Goal: Transaction & Acquisition: Purchase product/service

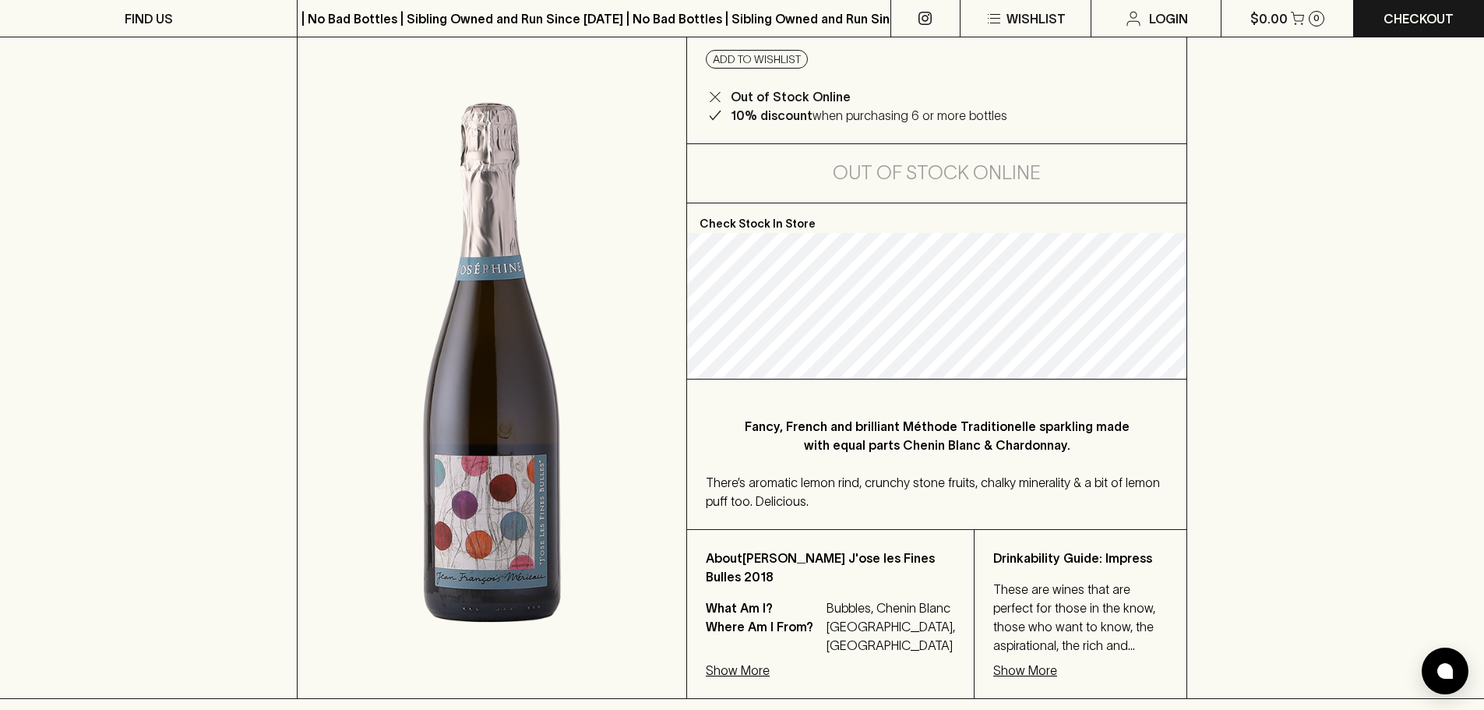
scroll to position [156, 0]
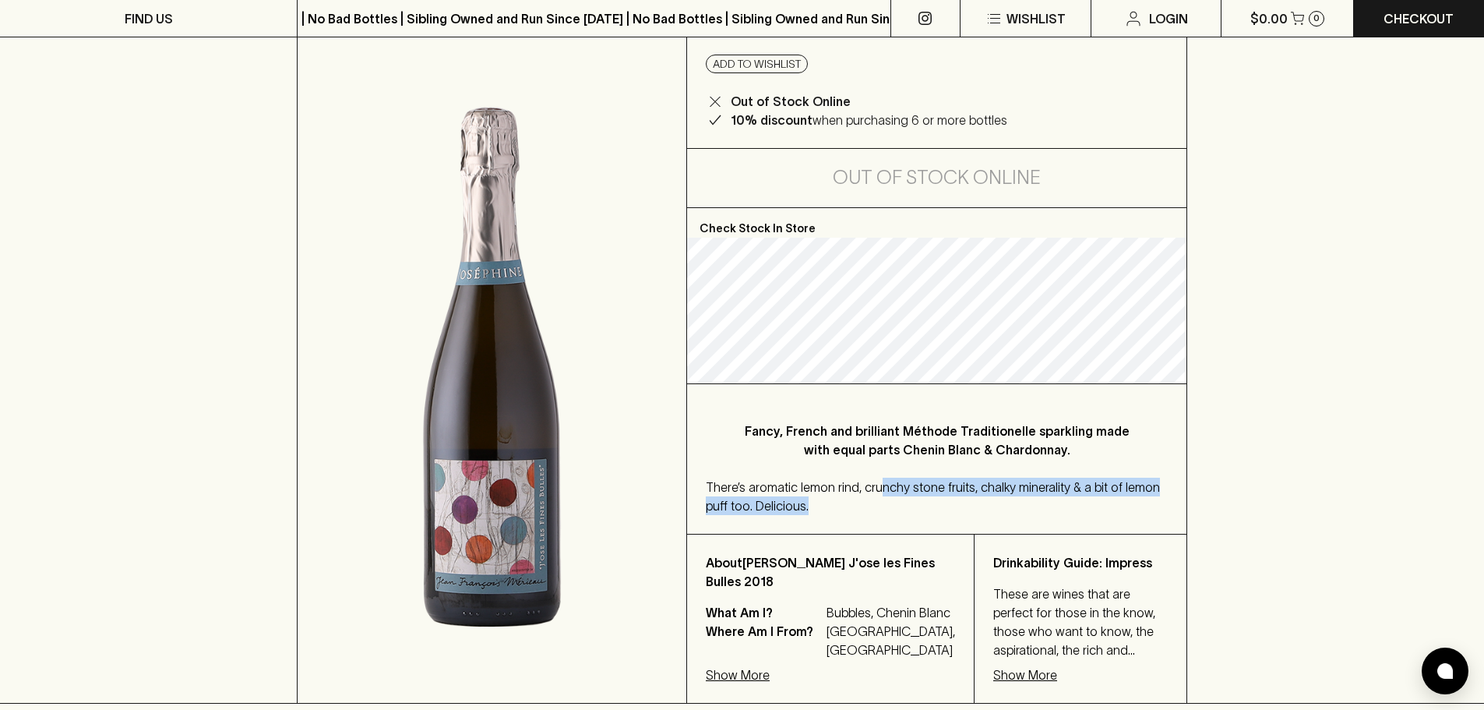
drag, startPoint x: 879, startPoint y: 485, endPoint x: 1044, endPoint y: 511, distance: 167.3
click at [1044, 511] on div "There’s aromatic lemon rind, crunchy stone fruits, chalky minerality & a bit of…" at bounding box center [937, 496] width 462 height 37
click at [1043, 514] on div "There’s aromatic lemon rind, crunchy stone fruits, chalky minerality & a bit of…" at bounding box center [937, 496] width 462 height 37
drag, startPoint x: 981, startPoint y: 490, endPoint x: 1025, endPoint y: 522, distance: 54.7
click at [1024, 522] on div "Fancy, French and brilliant Méthode Traditionelle sparkling made with equal par…" at bounding box center [936, 459] width 499 height 150
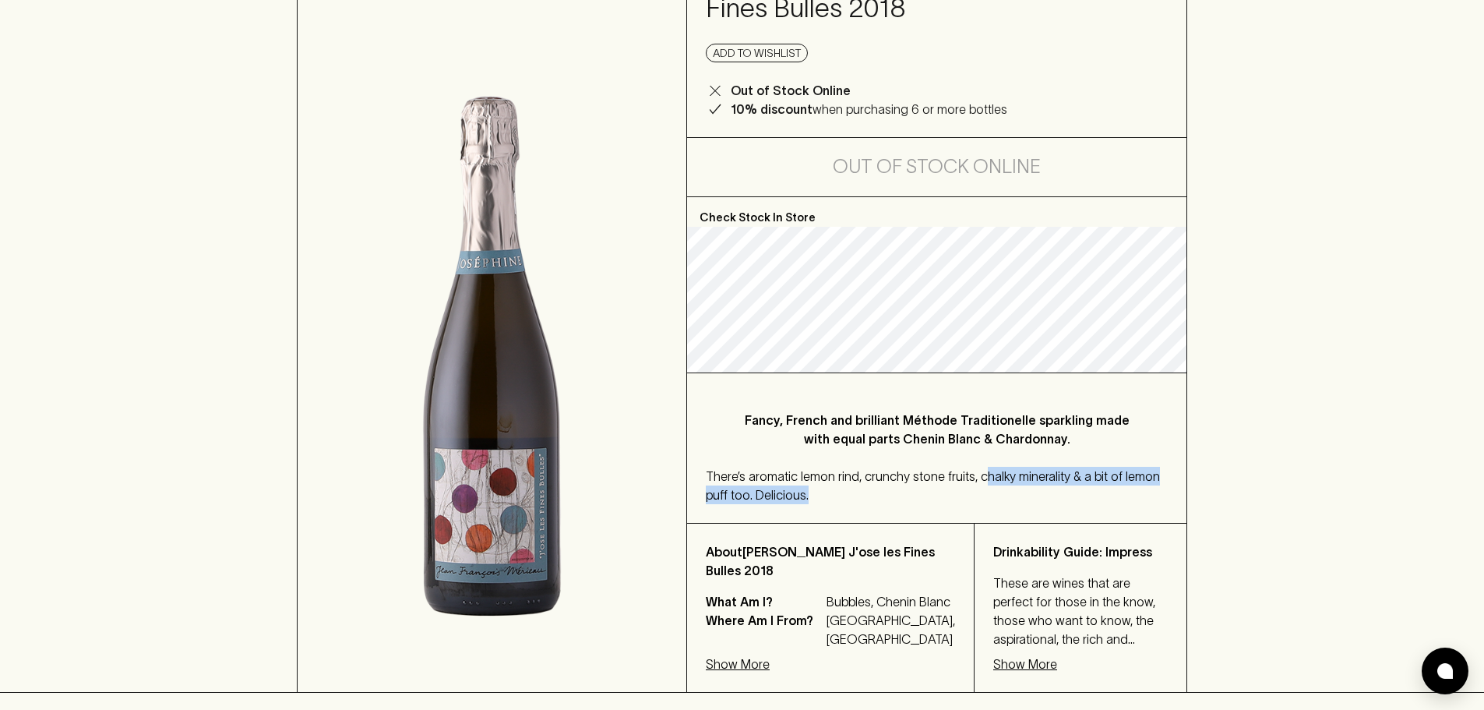
scroll to position [0, 0]
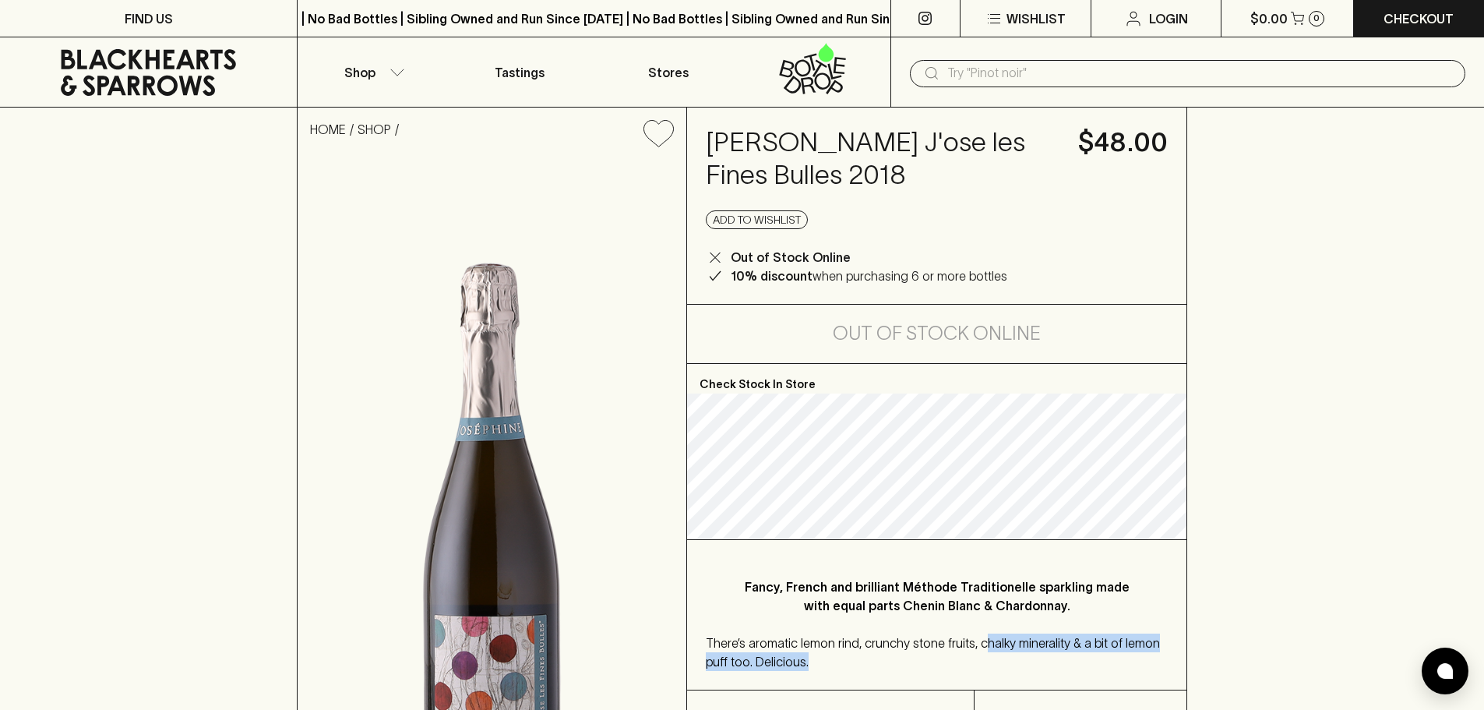
click at [110, 55] on icon at bounding box center [148, 72] width 175 height 47
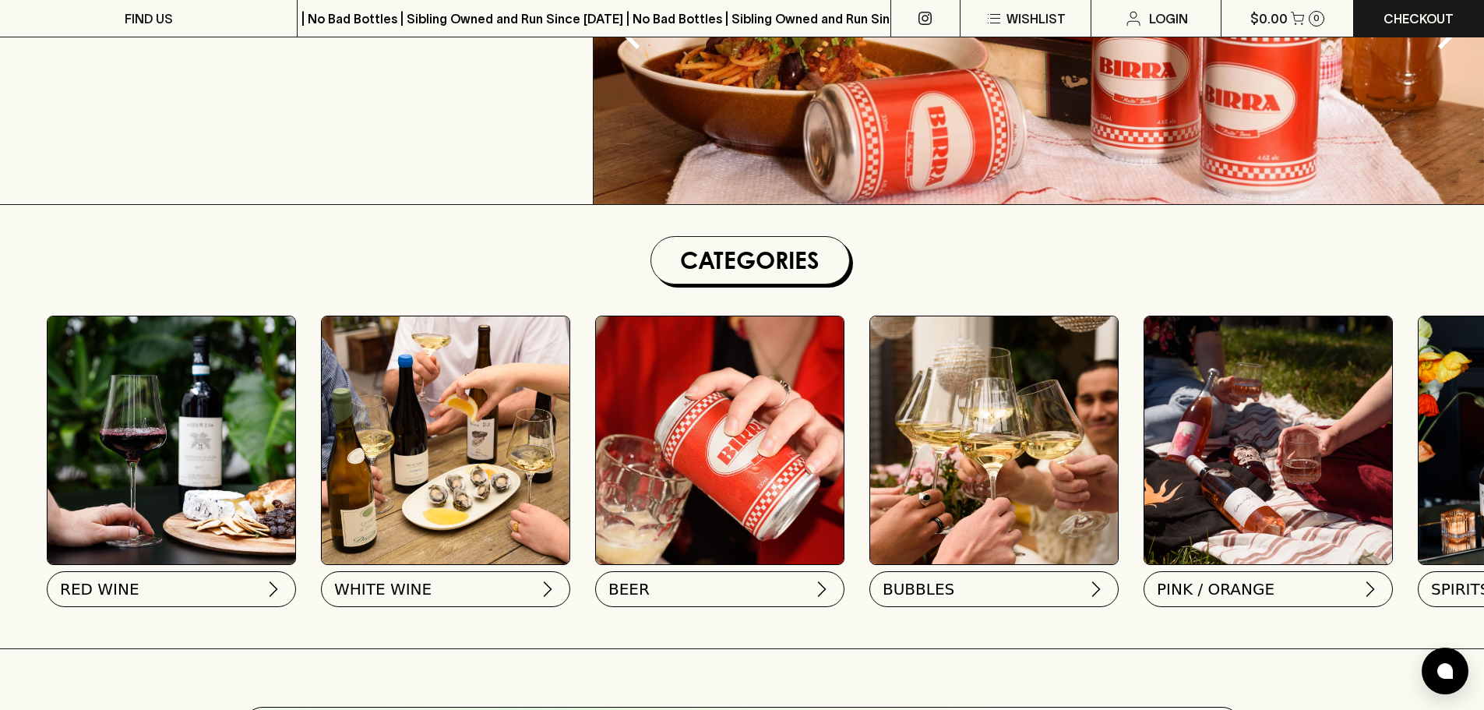
scroll to position [467, 0]
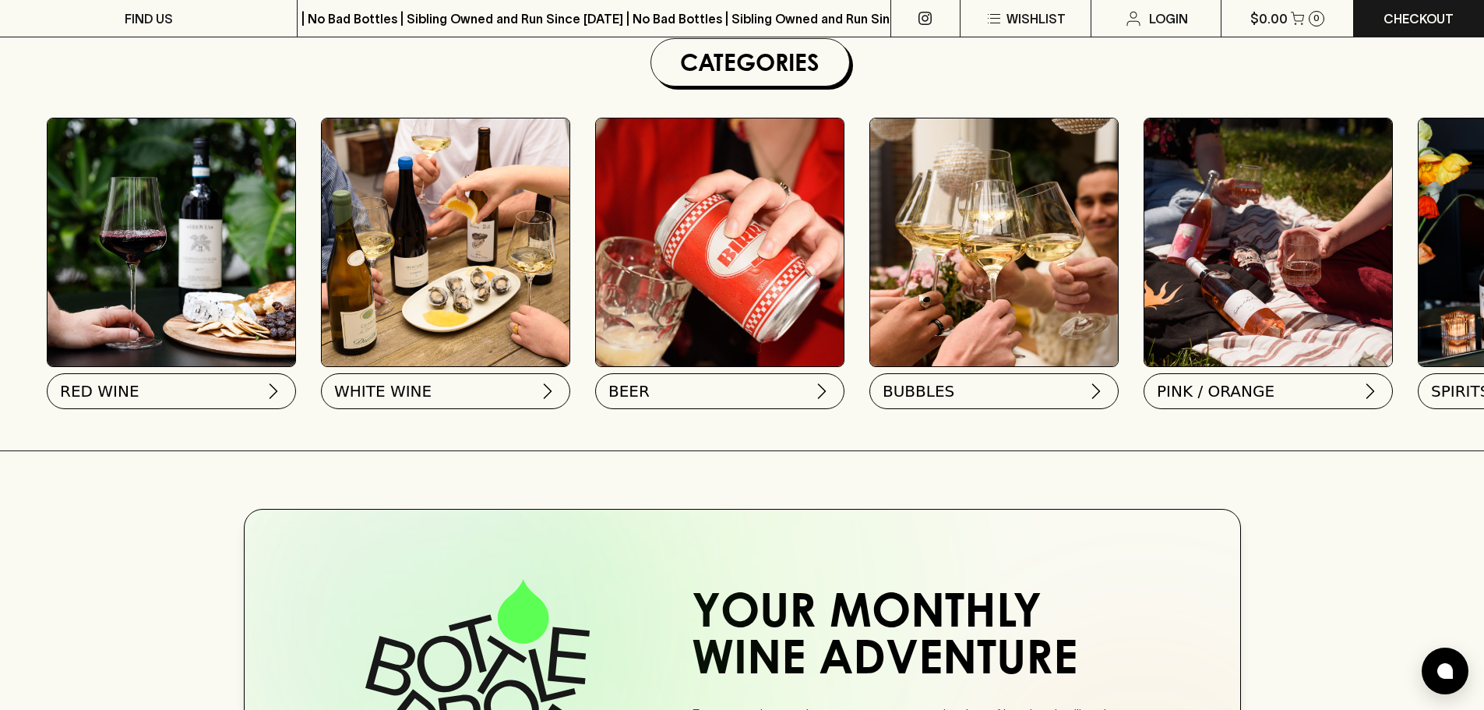
click at [629, 245] on img at bounding box center [720, 242] width 248 height 248
click at [685, 398] on button "BEER" at bounding box center [718, 388] width 249 height 36
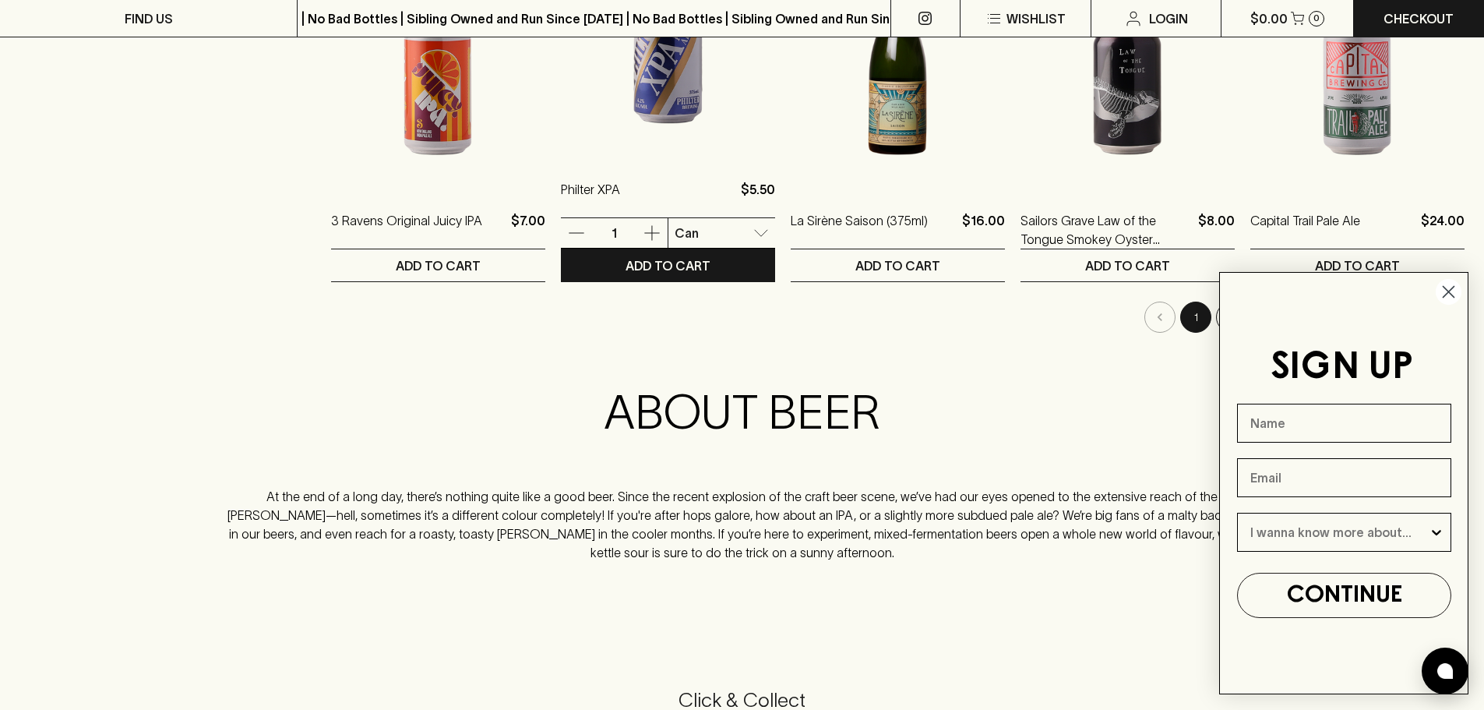
scroll to position [1636, 0]
